Goal: Task Accomplishment & Management: Use online tool/utility

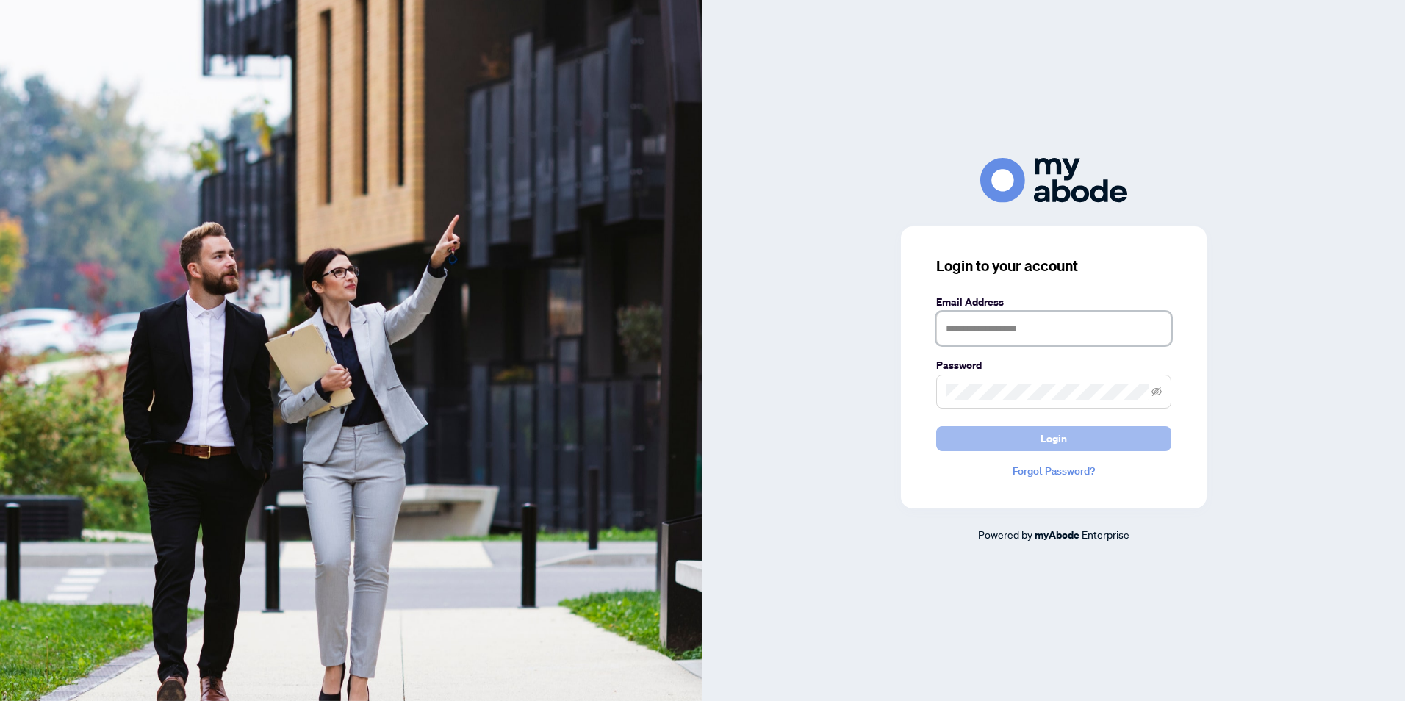
type input "**********"
click at [1057, 444] on span "Login" at bounding box center [1054, 439] width 26 height 24
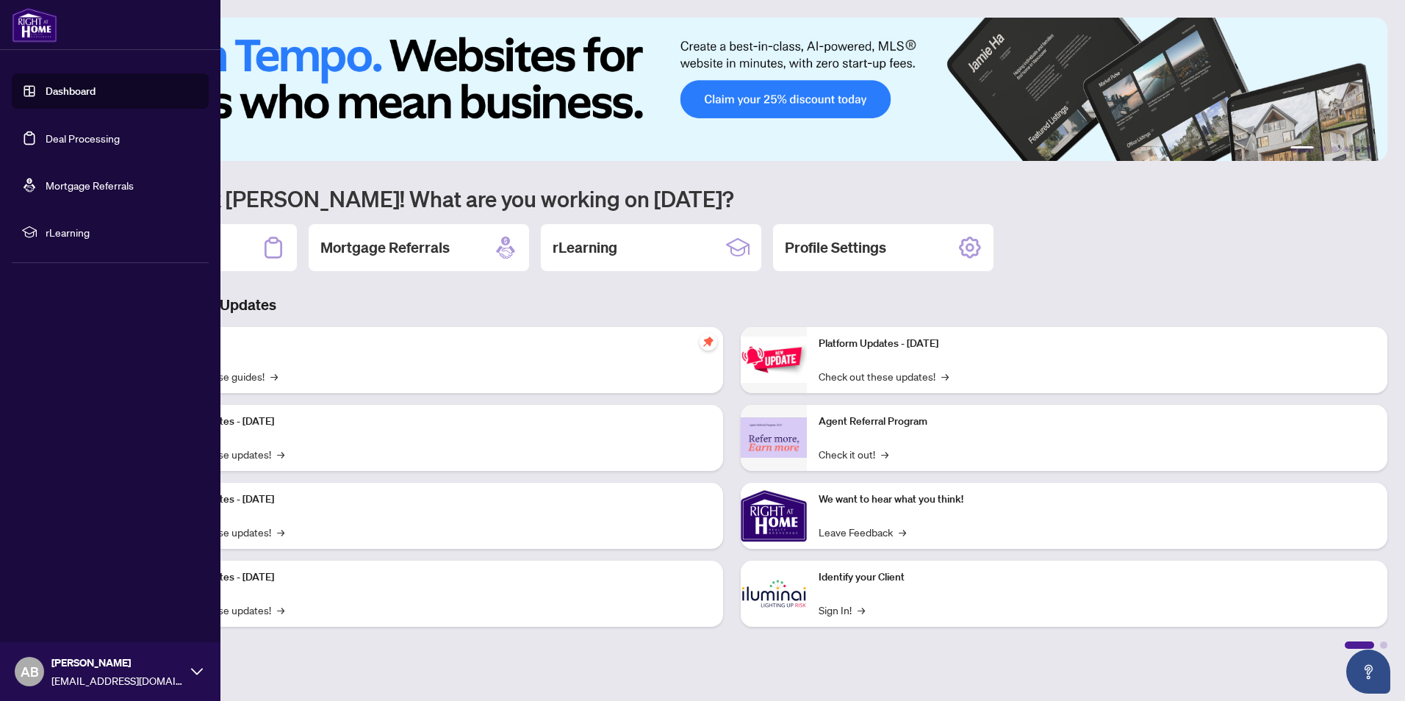
click at [71, 134] on link "Deal Processing" at bounding box center [83, 138] width 74 height 13
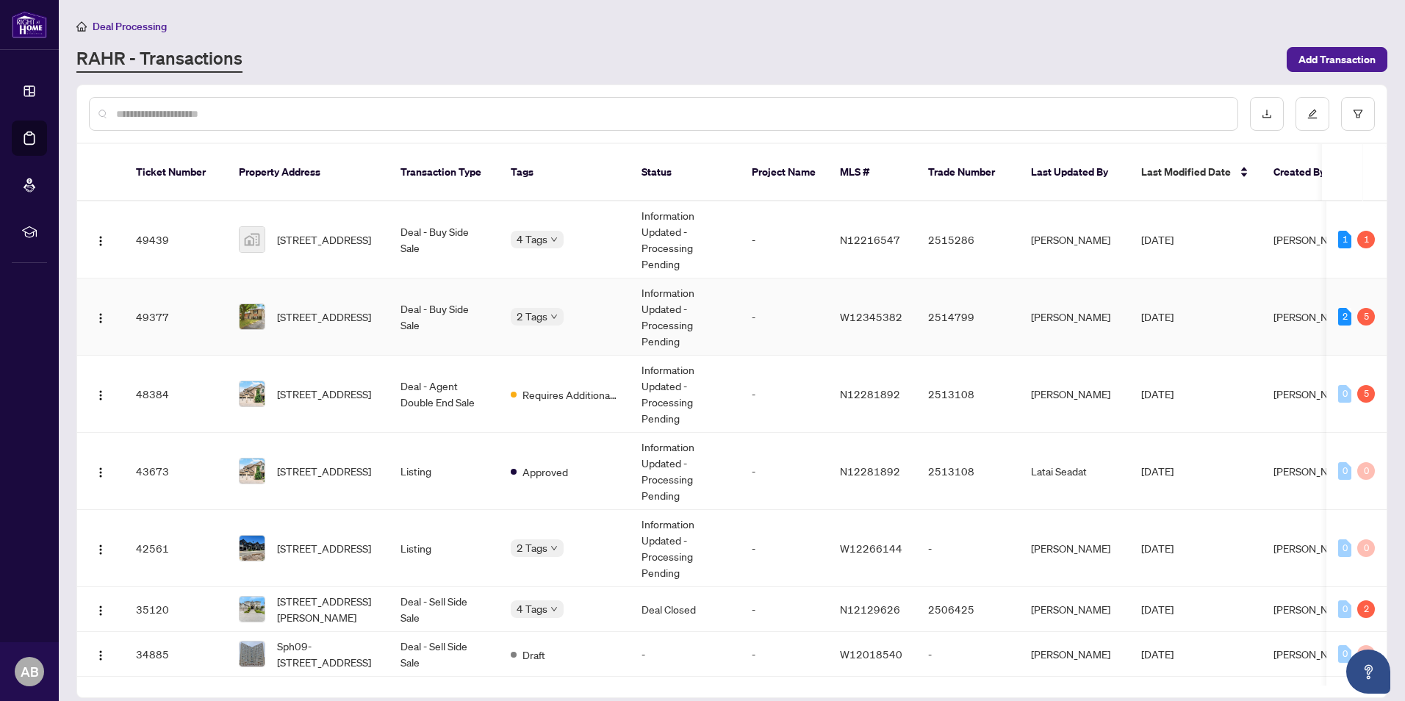
click at [401, 298] on td "Deal - Buy Side Sale" at bounding box center [444, 317] width 110 height 77
